Goal: Task Accomplishment & Management: Complete application form

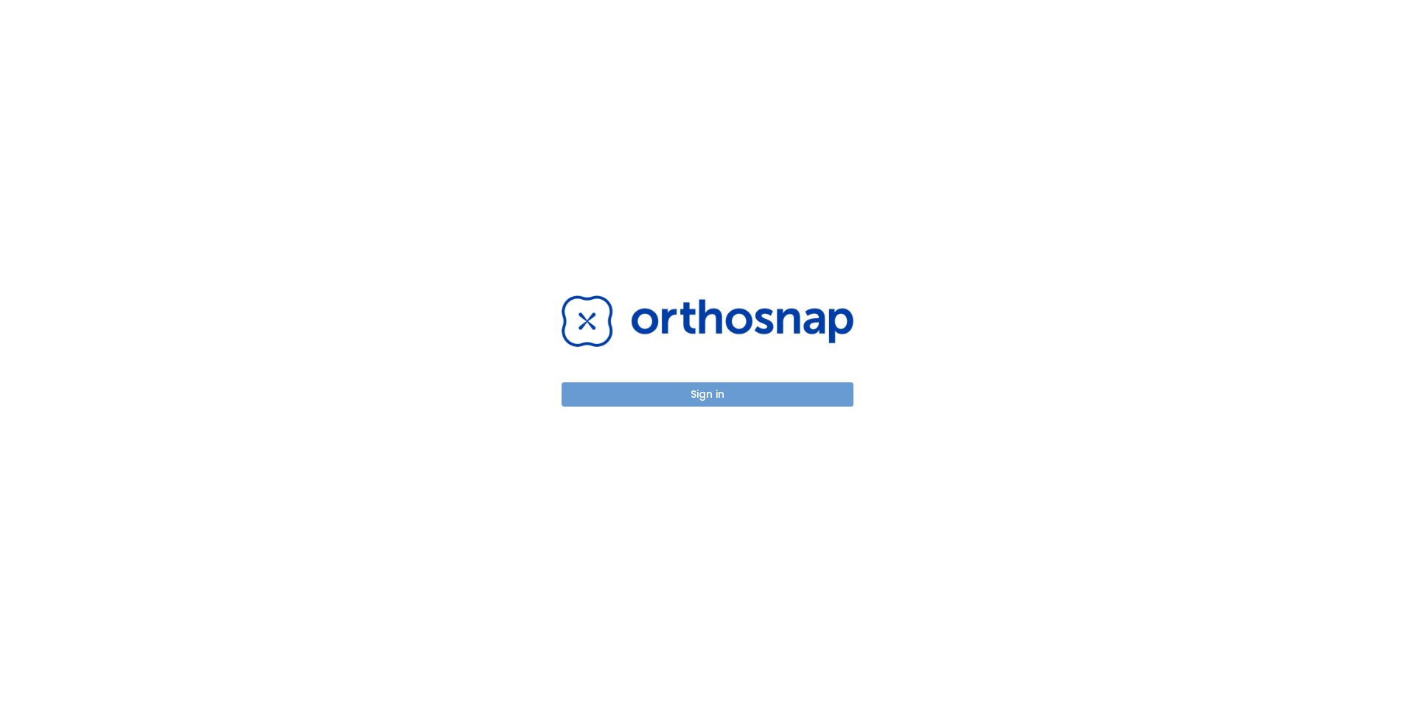
click at [686, 394] on button "Sign in" at bounding box center [708, 395] width 292 height 24
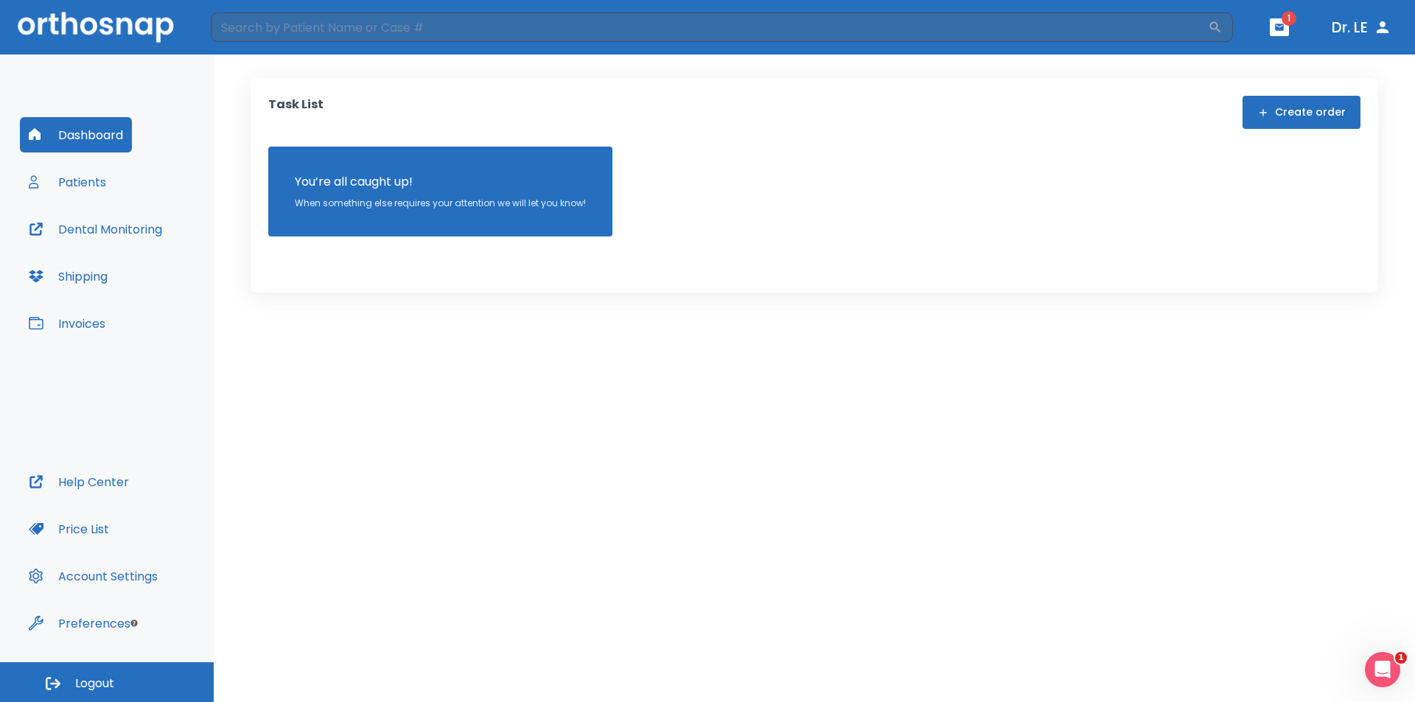
click at [77, 187] on button "Patients" at bounding box center [67, 181] width 95 height 35
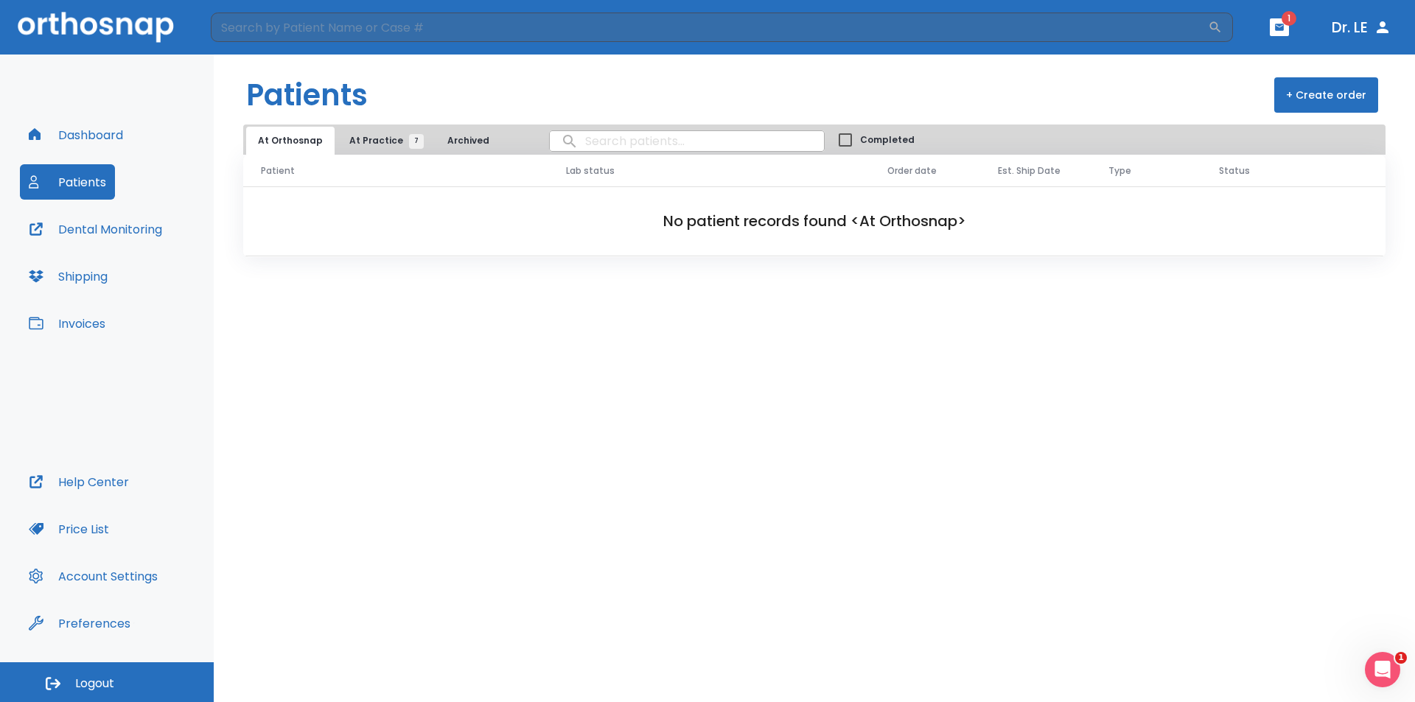
click at [366, 141] on span "At Practice 7" at bounding box center [382, 140] width 67 height 13
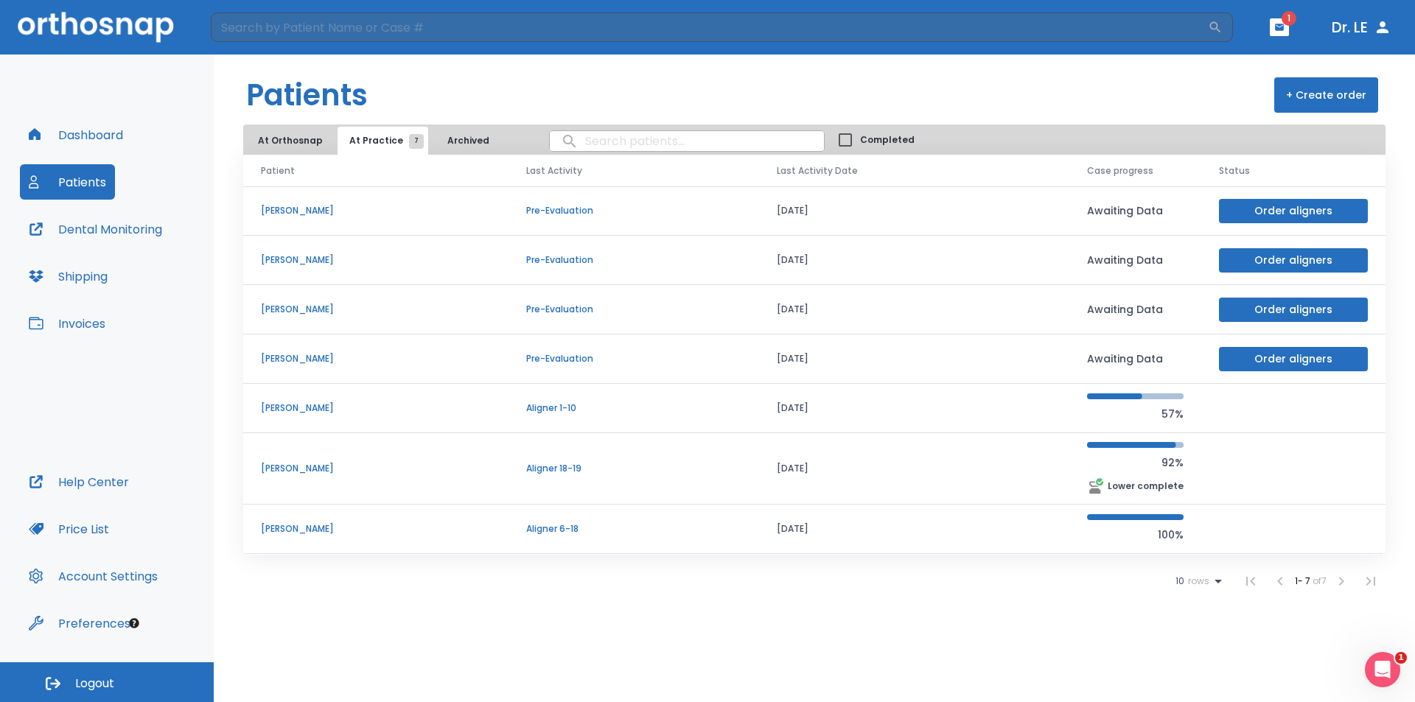
click at [300, 461] on td "Adriana Garcia" at bounding box center [375, 468] width 265 height 71
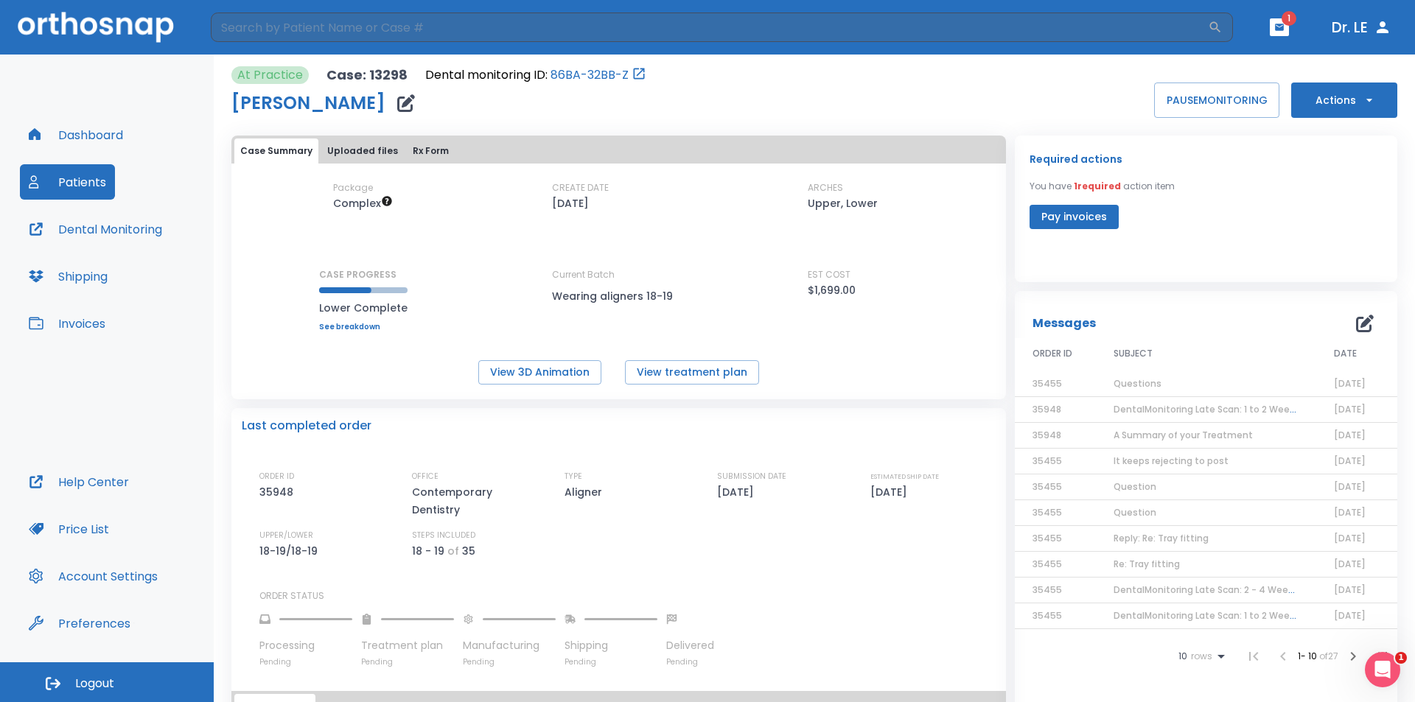
click at [1366, 99] on icon "button" at bounding box center [1369, 100] width 6 height 3
click at [1327, 256] on p "Schedule consult" at bounding box center [1332, 252] width 79 height 13
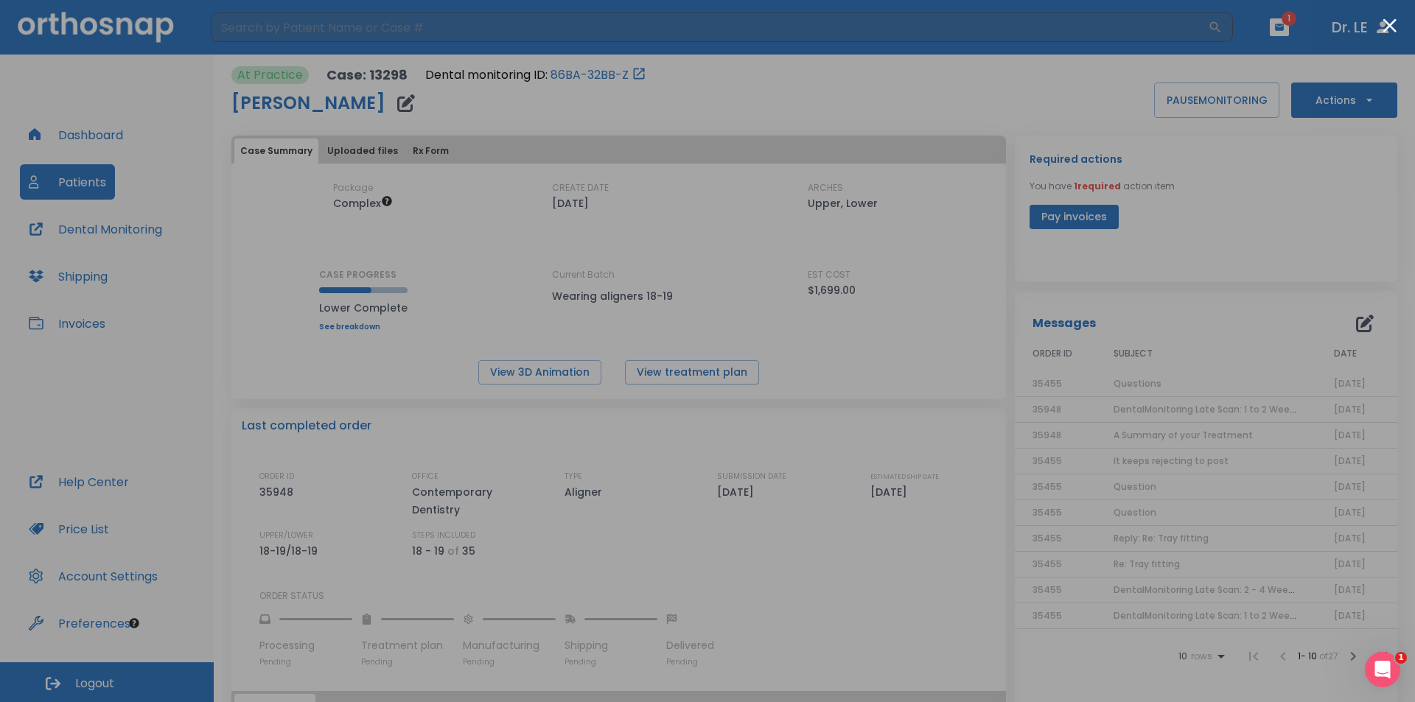
click at [1337, 27] on div at bounding box center [707, 351] width 1415 height 702
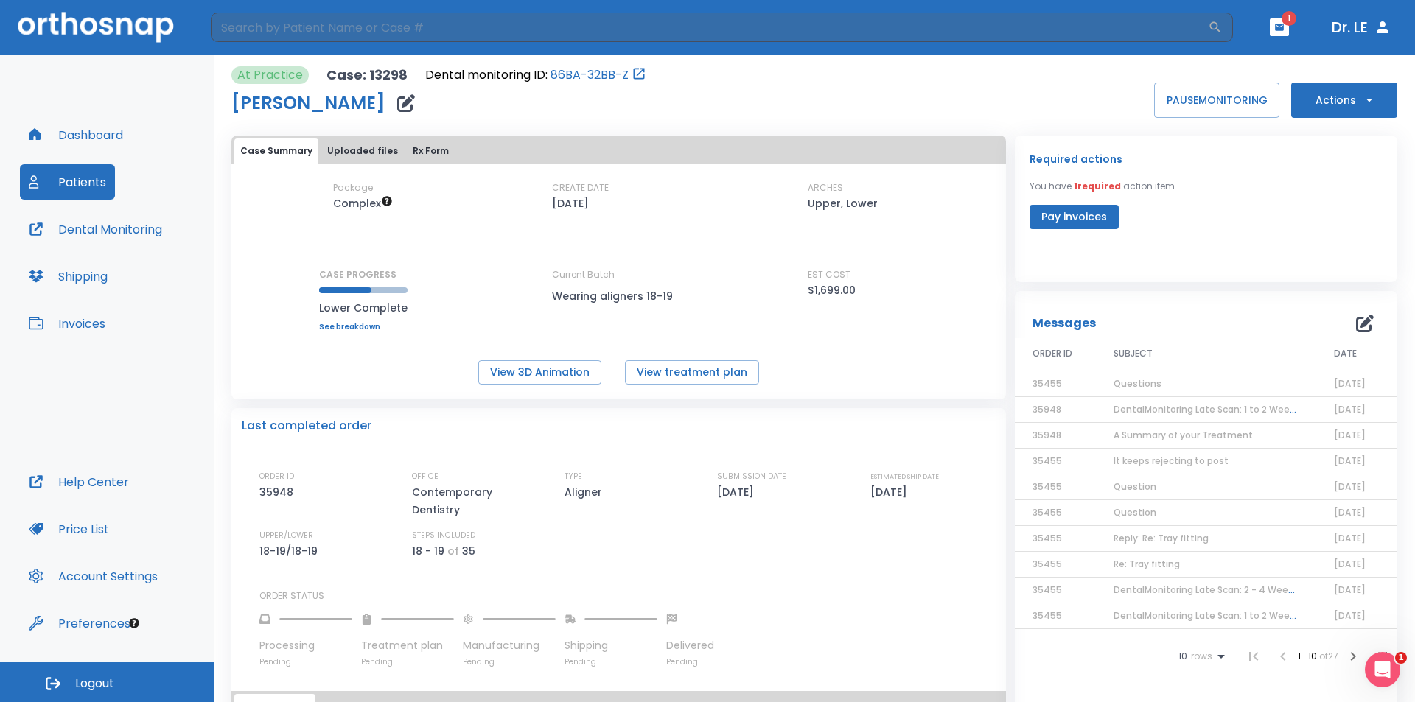
click at [1382, 28] on icon "button" at bounding box center [1383, 27] width 18 height 18
click at [1349, 32] on button "Dr. LE" at bounding box center [1361, 27] width 71 height 27
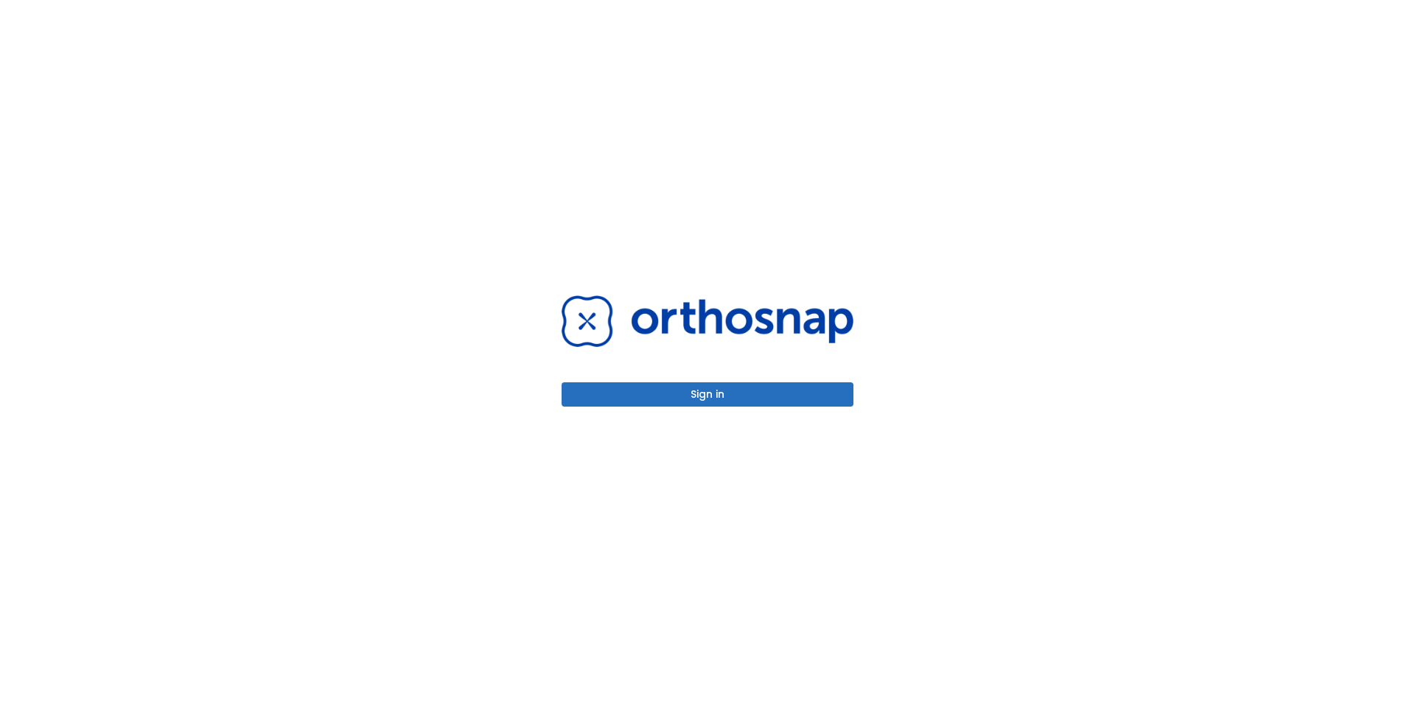
click at [709, 393] on button "Sign in" at bounding box center [708, 395] width 292 height 24
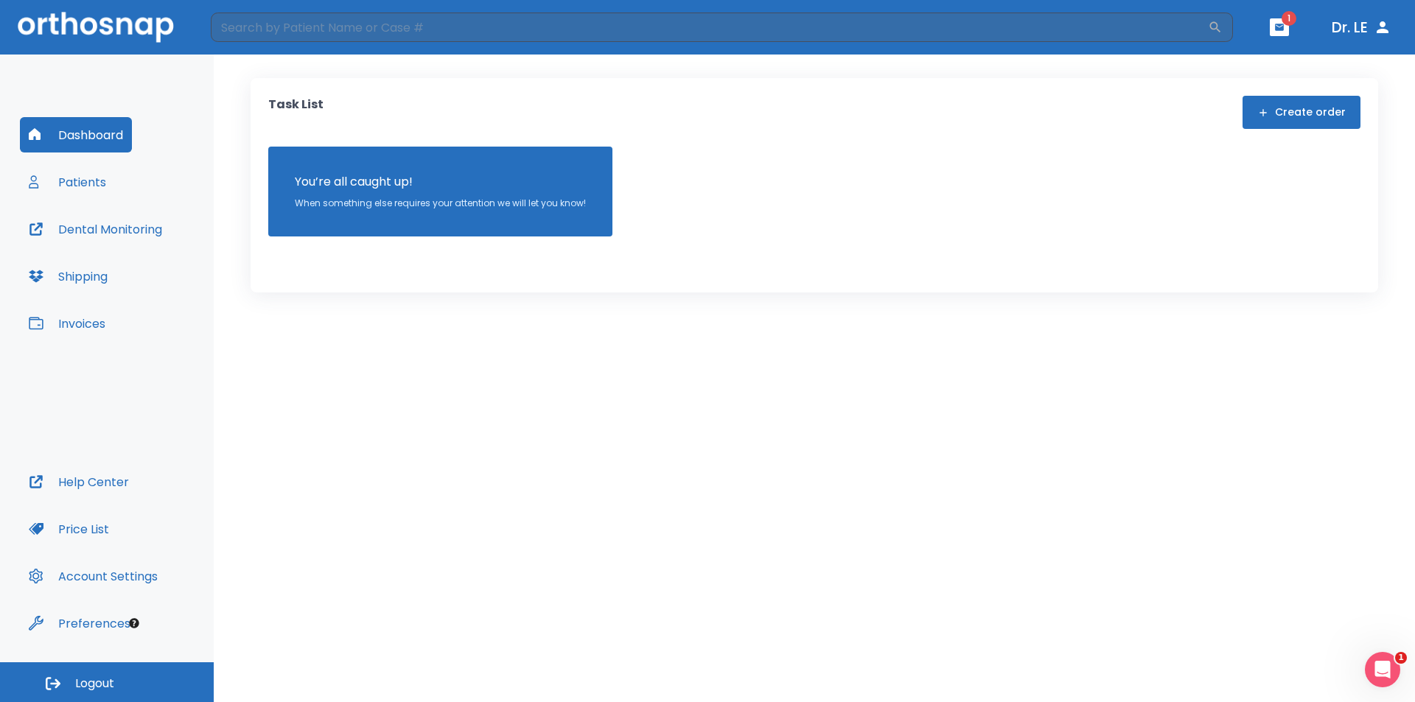
drag, startPoint x: 1387, startPoint y: 1, endPoint x: 985, endPoint y: 173, distance: 437.1
click at [985, 173] on div "You’re all caught up! When something else requires your attention we will let y…" at bounding box center [814, 192] width 1092 height 90
click at [1381, 24] on icon "button" at bounding box center [1383, 27] width 12 height 12
click at [1352, 29] on button "Dr. LE" at bounding box center [1361, 27] width 71 height 27
click at [1356, 26] on button "Dr. LE" at bounding box center [1361, 27] width 71 height 27
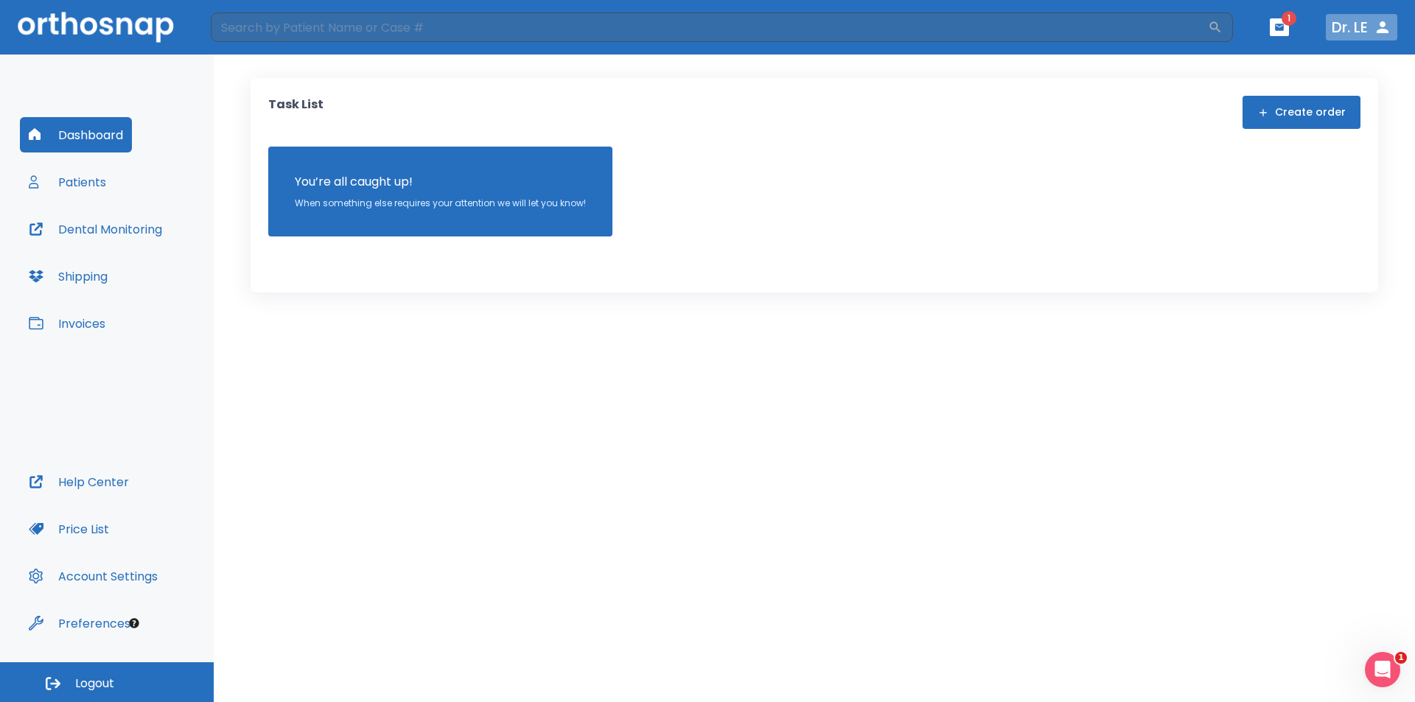
click at [1380, 26] on icon "button" at bounding box center [1383, 27] width 12 height 12
click at [1276, 29] on icon "button" at bounding box center [1279, 27] width 9 height 7
click at [1366, 29] on div at bounding box center [707, 351] width 1415 height 702
click at [1383, 27] on icon "button" at bounding box center [1383, 27] width 18 height 18
drag, startPoint x: 1414, startPoint y: 1, endPoint x: 899, endPoint y: 318, distance: 604.5
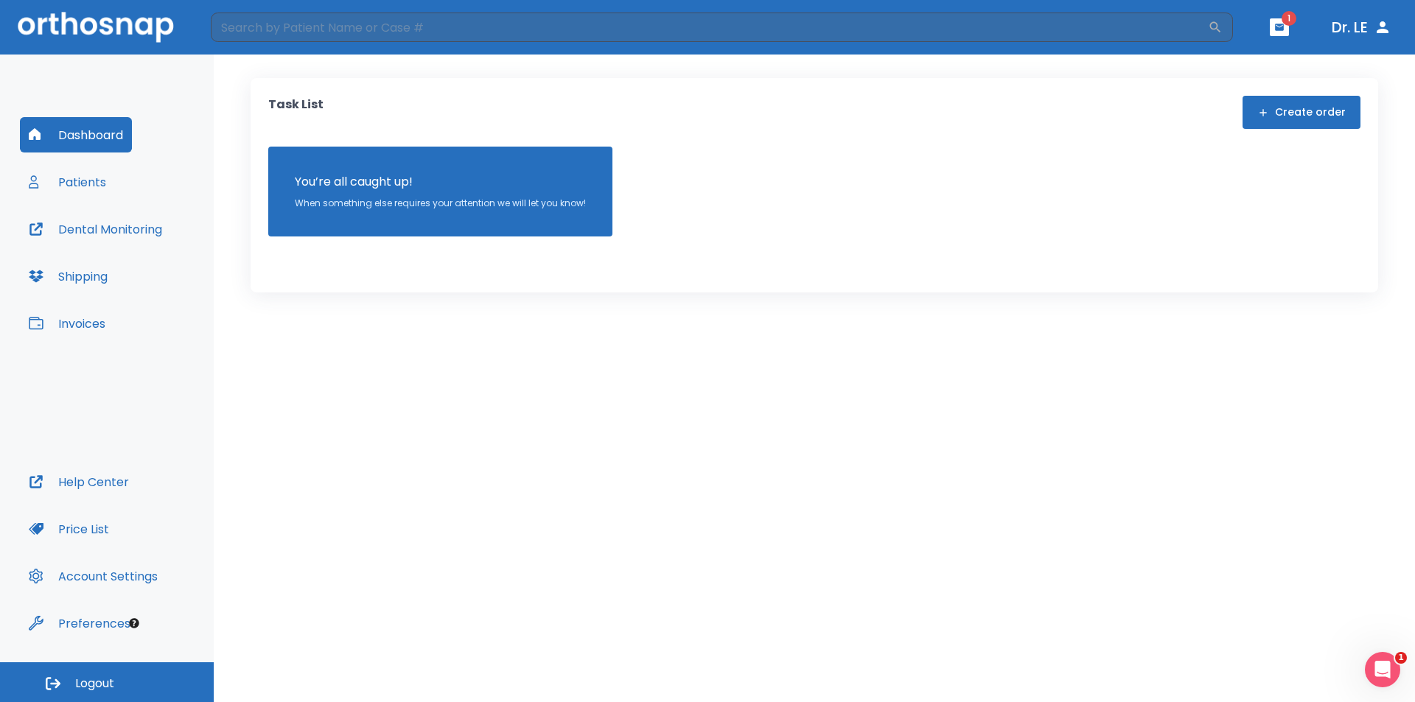
click at [899, 318] on div "Task List Create order You’re all caught up! When something else requires your …" at bounding box center [814, 379] width 1201 height 648
click at [1377, 29] on icon "button" at bounding box center [1383, 27] width 18 height 18
click at [1352, 30] on button "Dr. LE" at bounding box center [1361, 27] width 71 height 27
click at [1319, 122] on button "Create order" at bounding box center [1302, 112] width 118 height 33
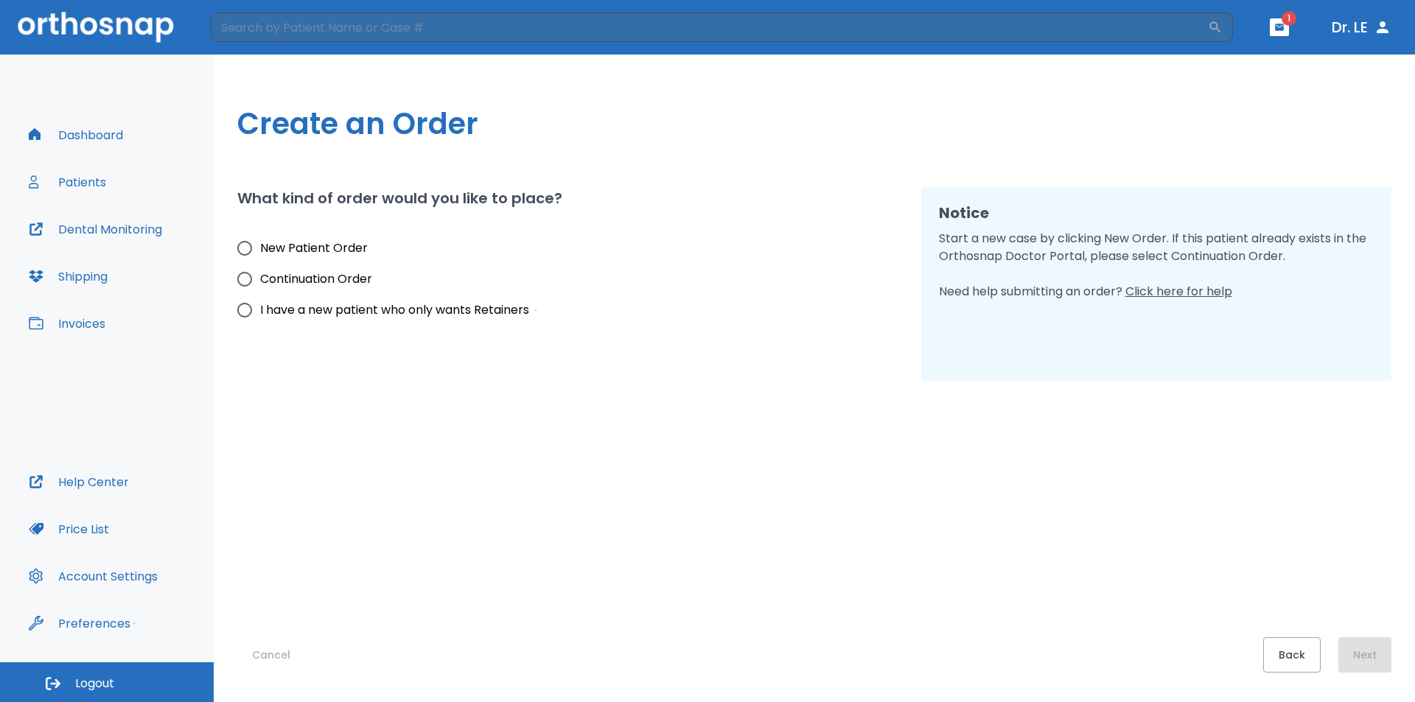
click at [55, 192] on button "Patients" at bounding box center [67, 181] width 95 height 35
